Goal: Find specific page/section: Find specific page/section

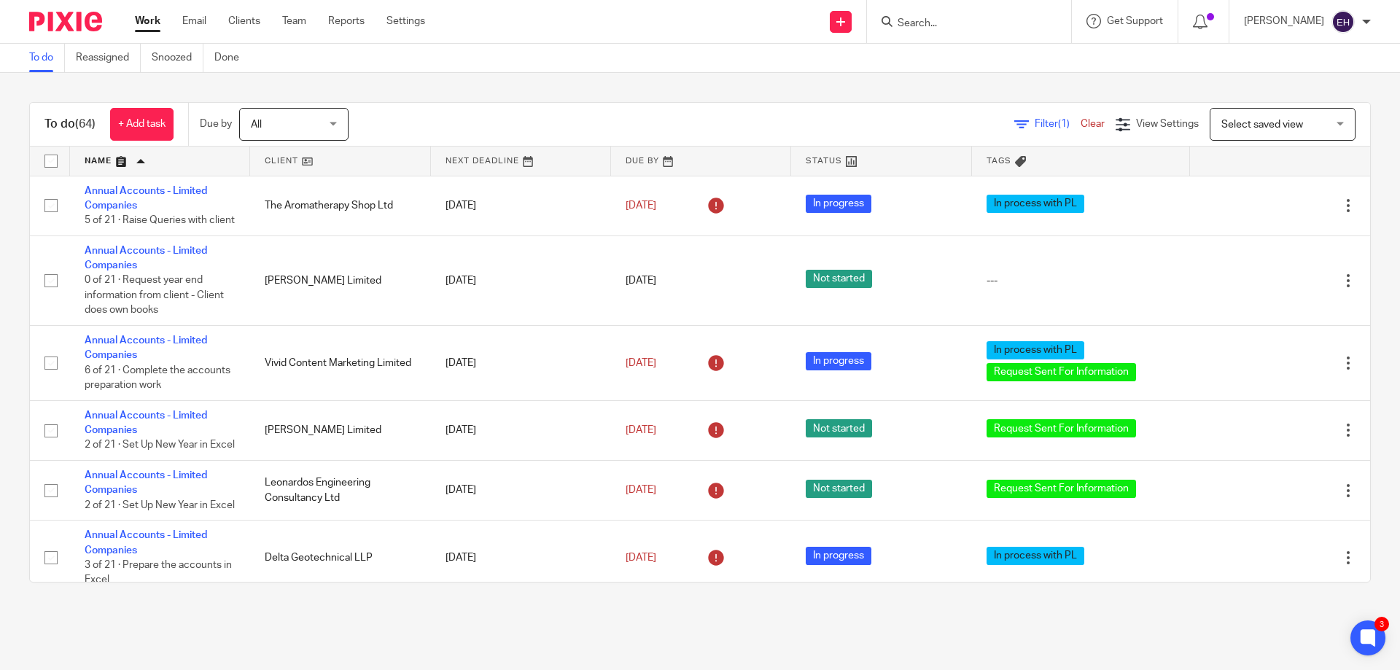
scroll to position [3065, 0]
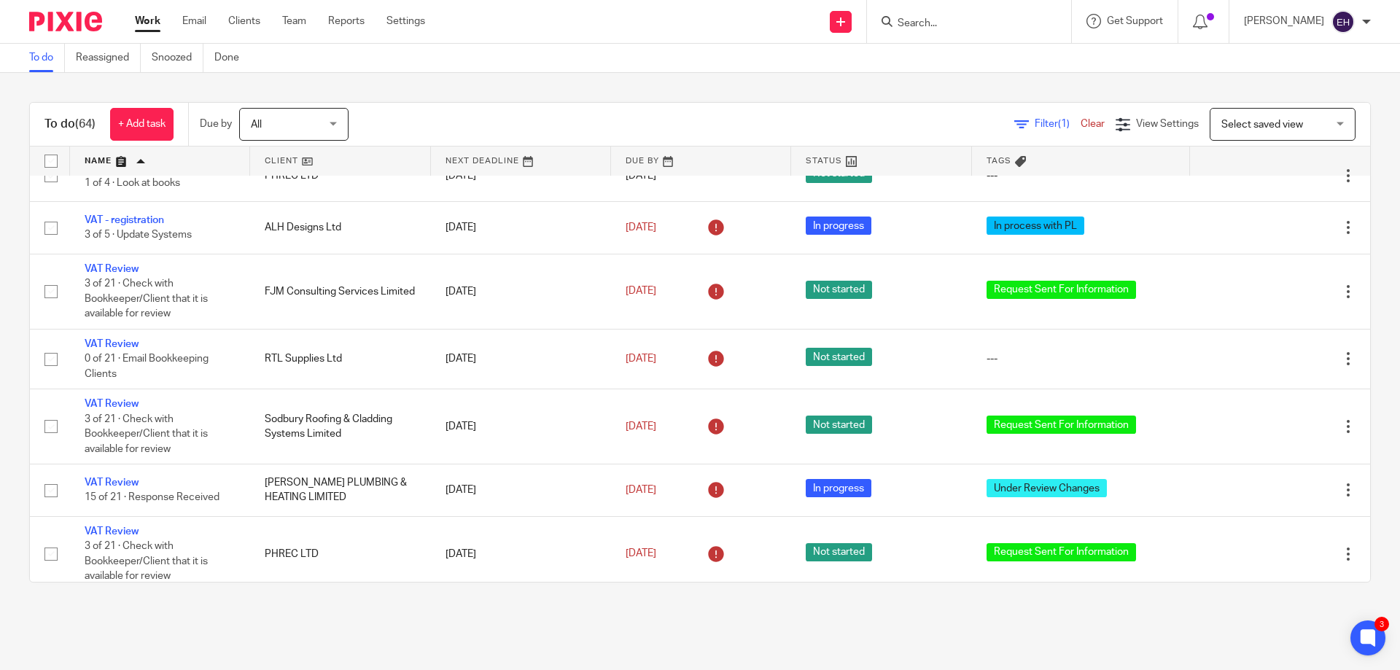
click at [1013, 15] on form at bounding box center [973, 21] width 155 height 18
click at [987, 27] on input "Search" at bounding box center [961, 24] width 131 height 13
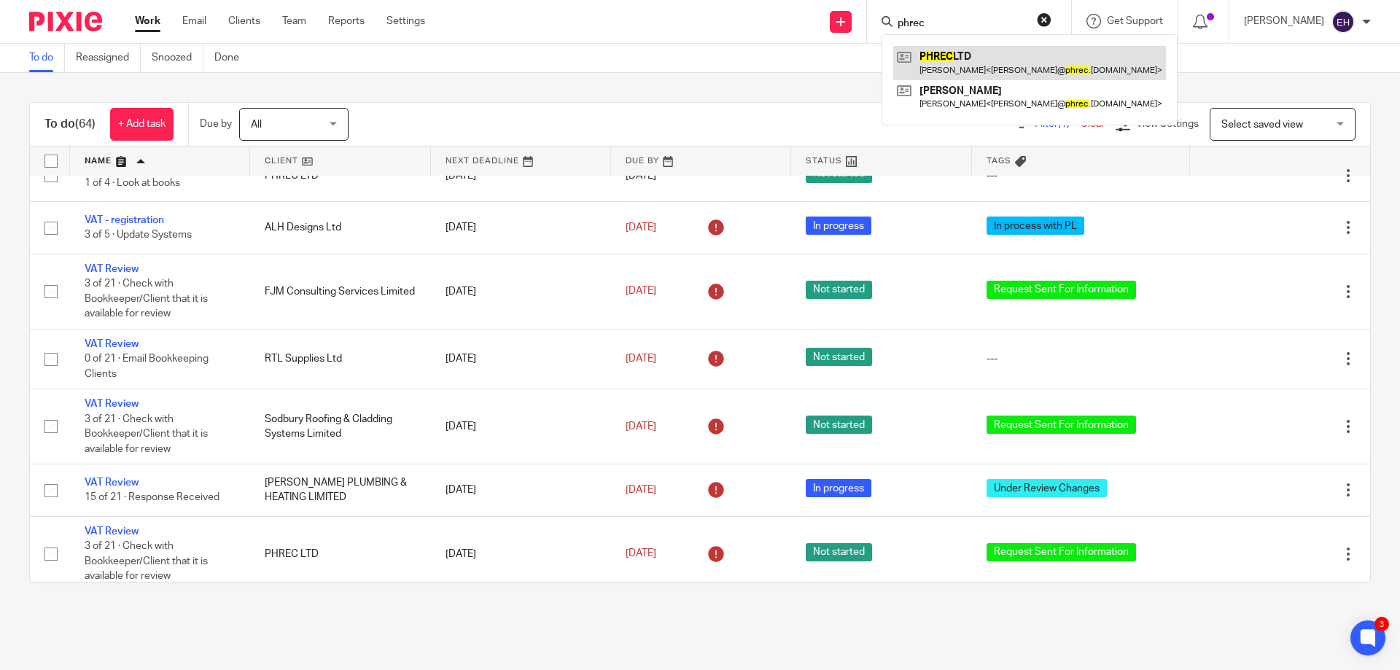
type input "phrec"
click at [995, 61] on link at bounding box center [1029, 63] width 273 height 34
